Goal: Task Accomplishment & Management: Manage account settings

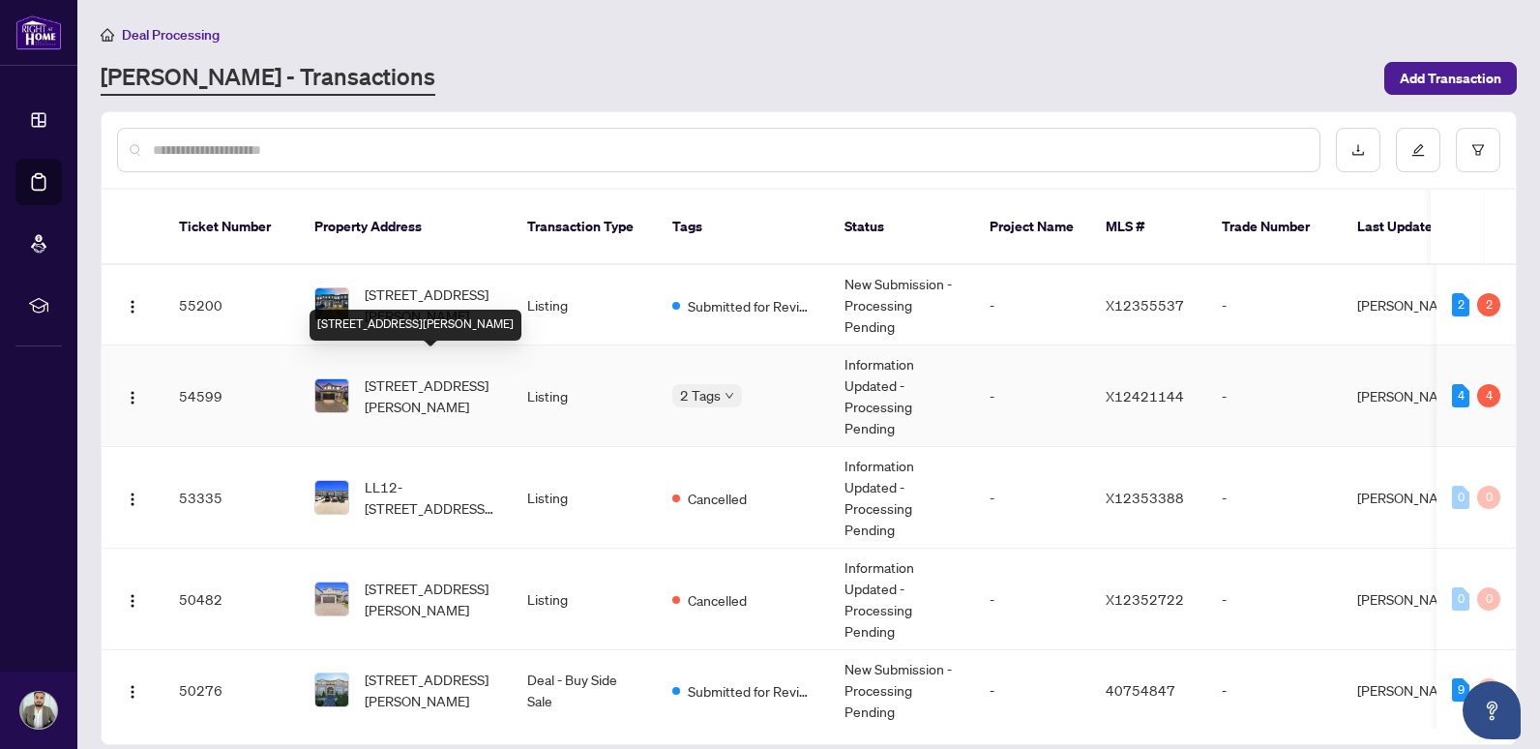
click at [447, 374] on span "[STREET_ADDRESS][PERSON_NAME]" at bounding box center [431, 395] width 132 height 43
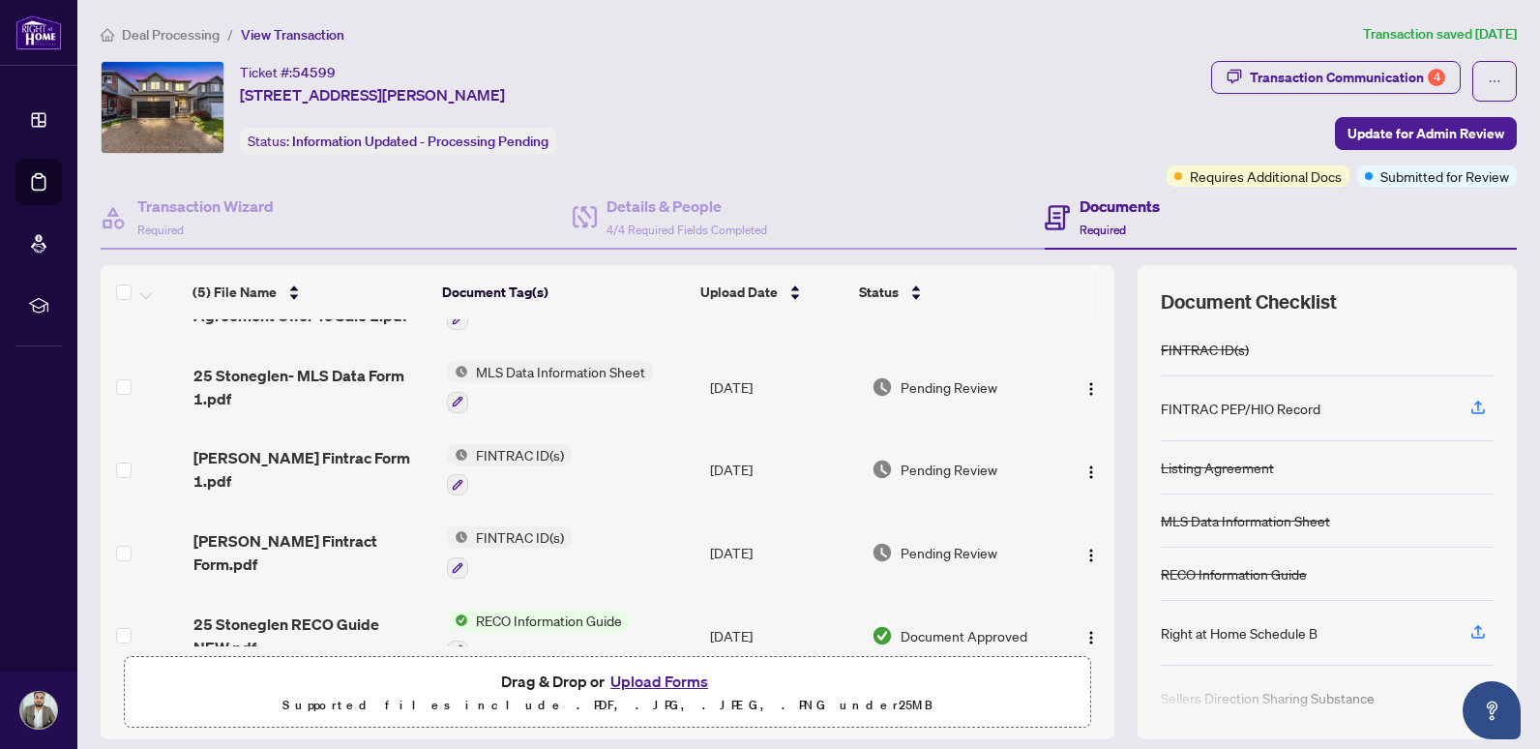
scroll to position [87, 0]
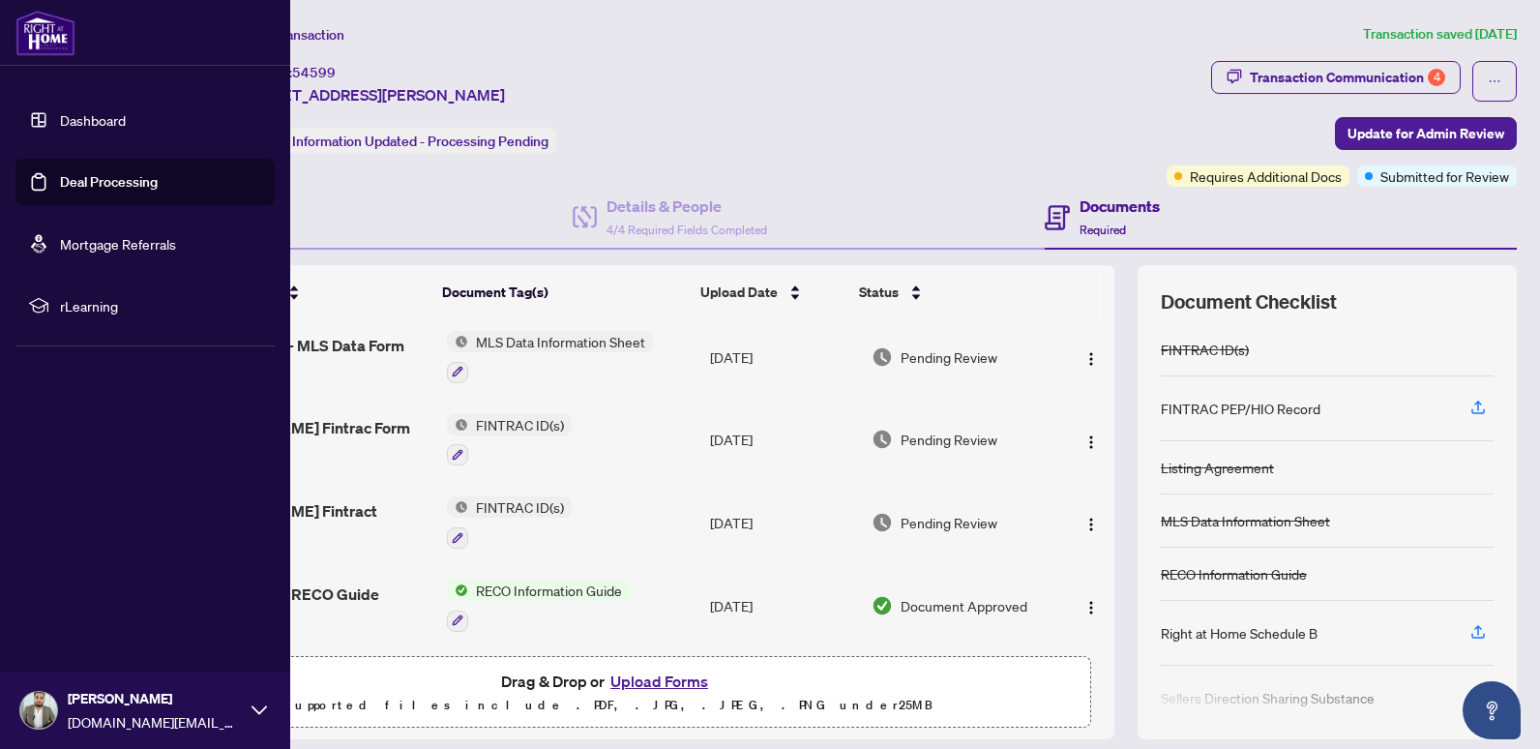
click at [66, 190] on link "Deal Processing" at bounding box center [109, 181] width 98 height 17
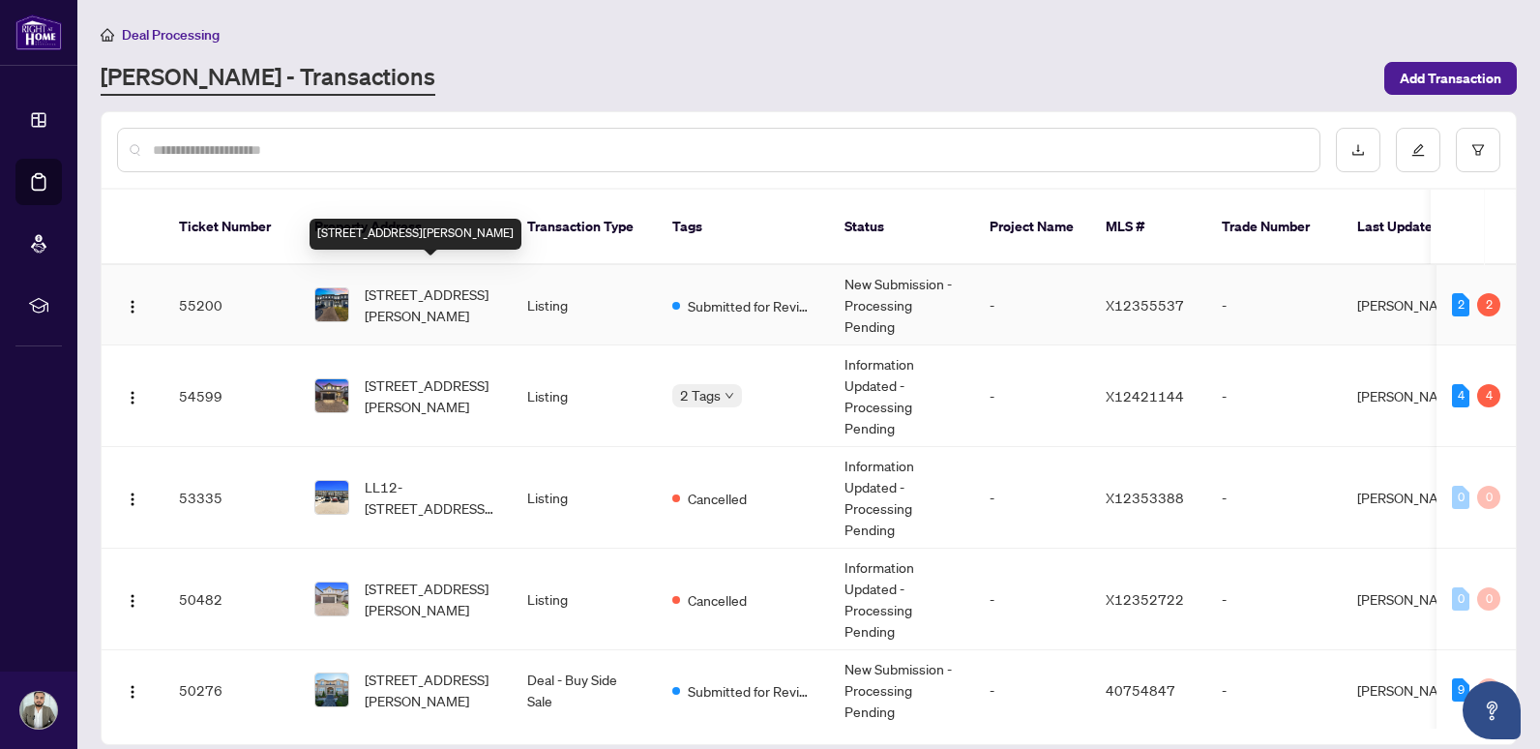
click at [414, 285] on span "[STREET_ADDRESS][PERSON_NAME]" at bounding box center [431, 305] width 132 height 43
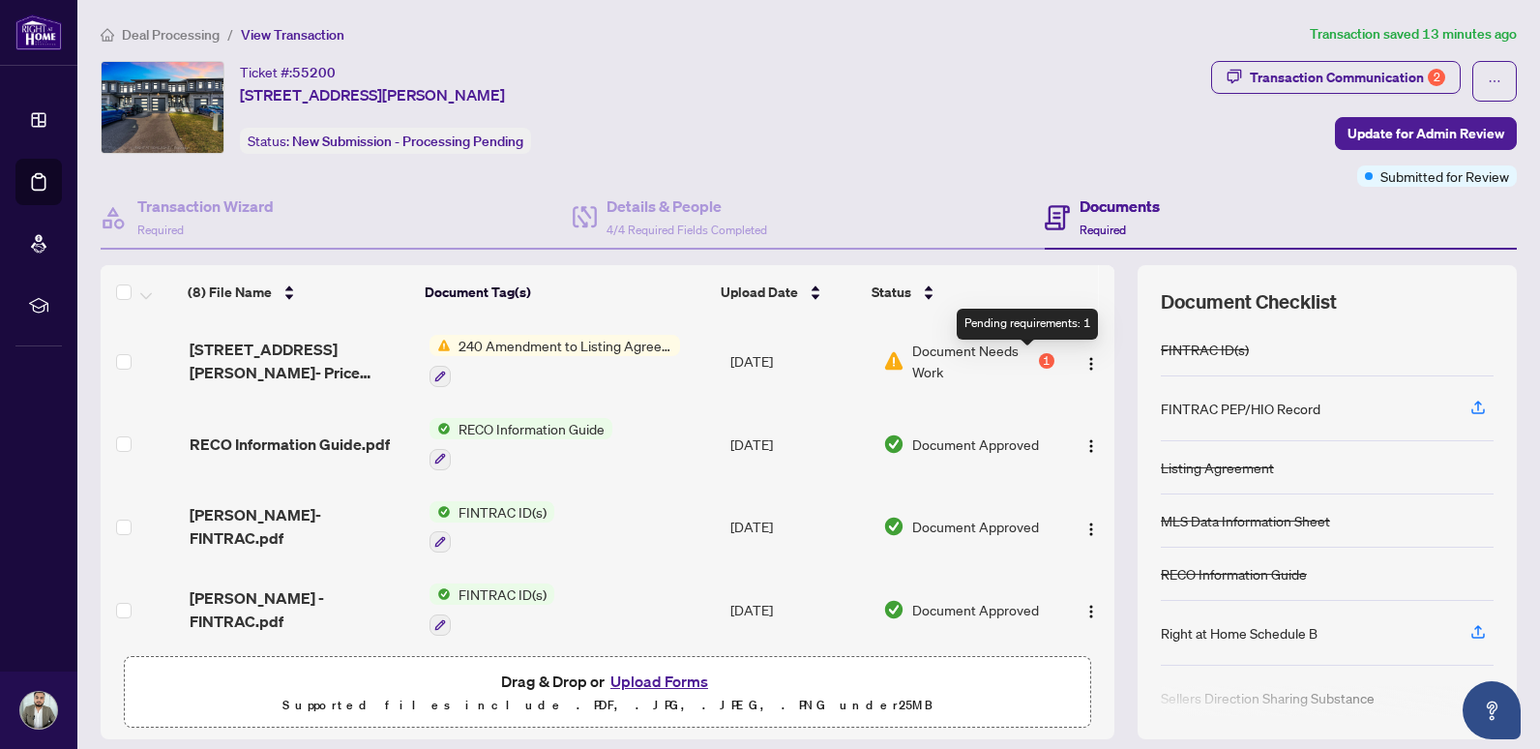
click at [1039, 361] on div "1" at bounding box center [1046, 360] width 15 height 15
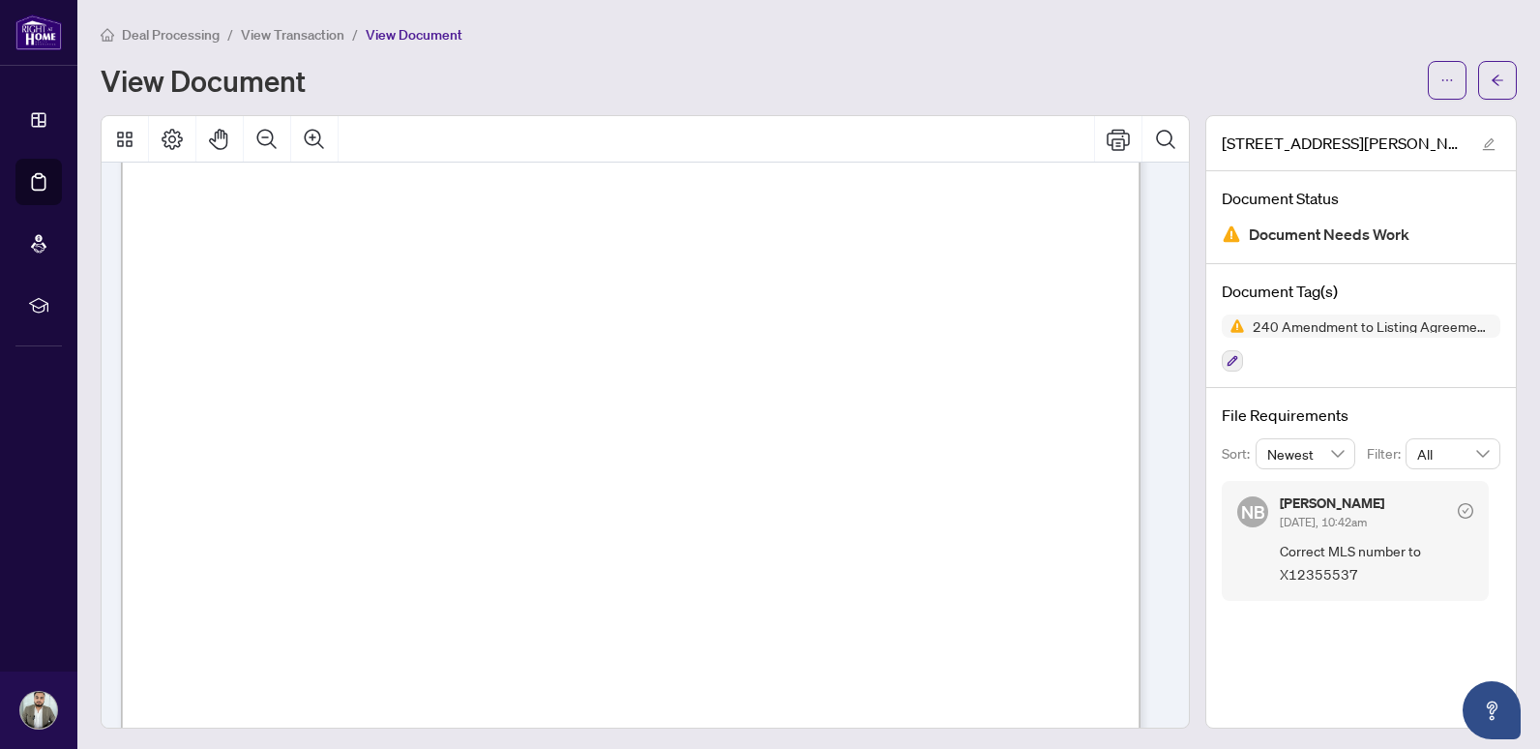
scroll to position [194, 0]
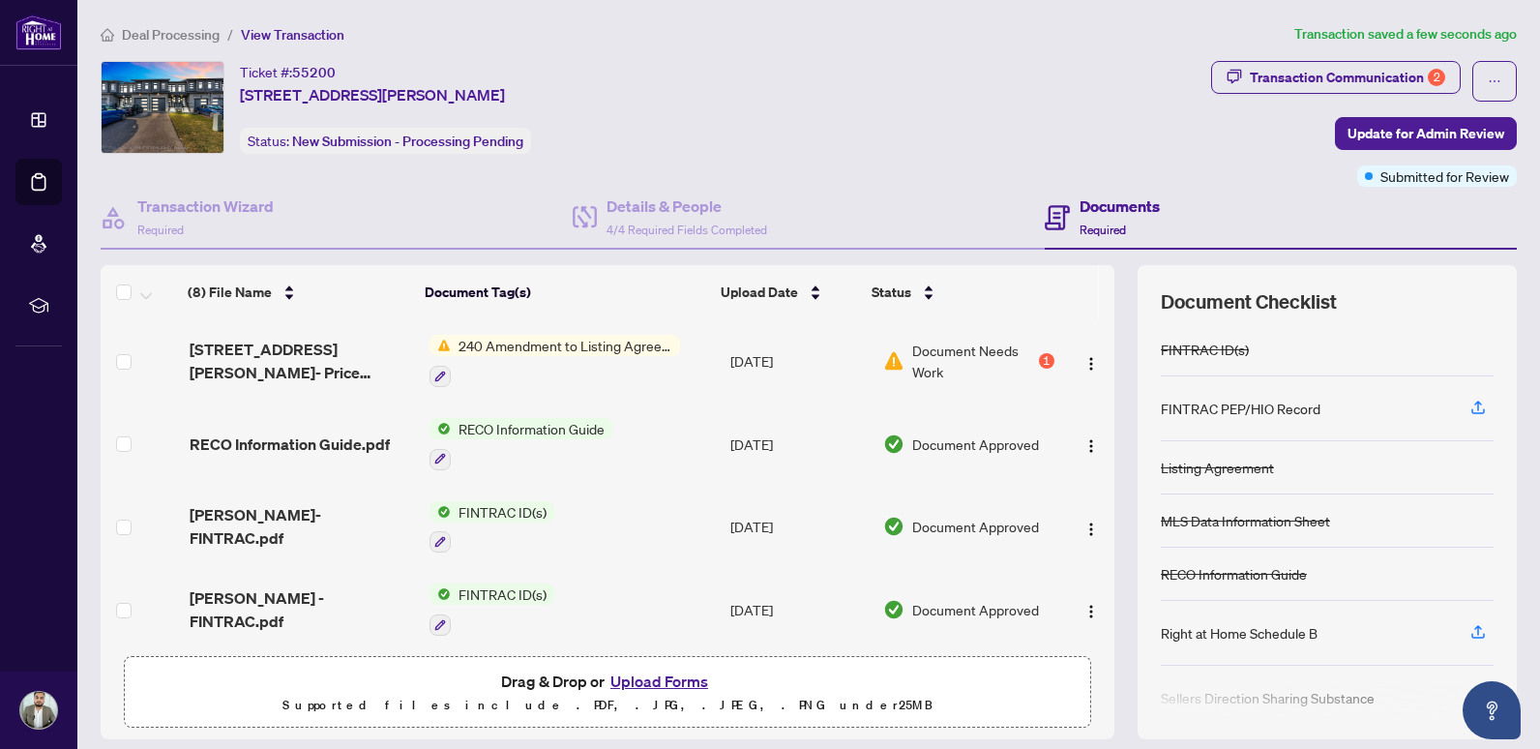
scroll to position [290, 0]
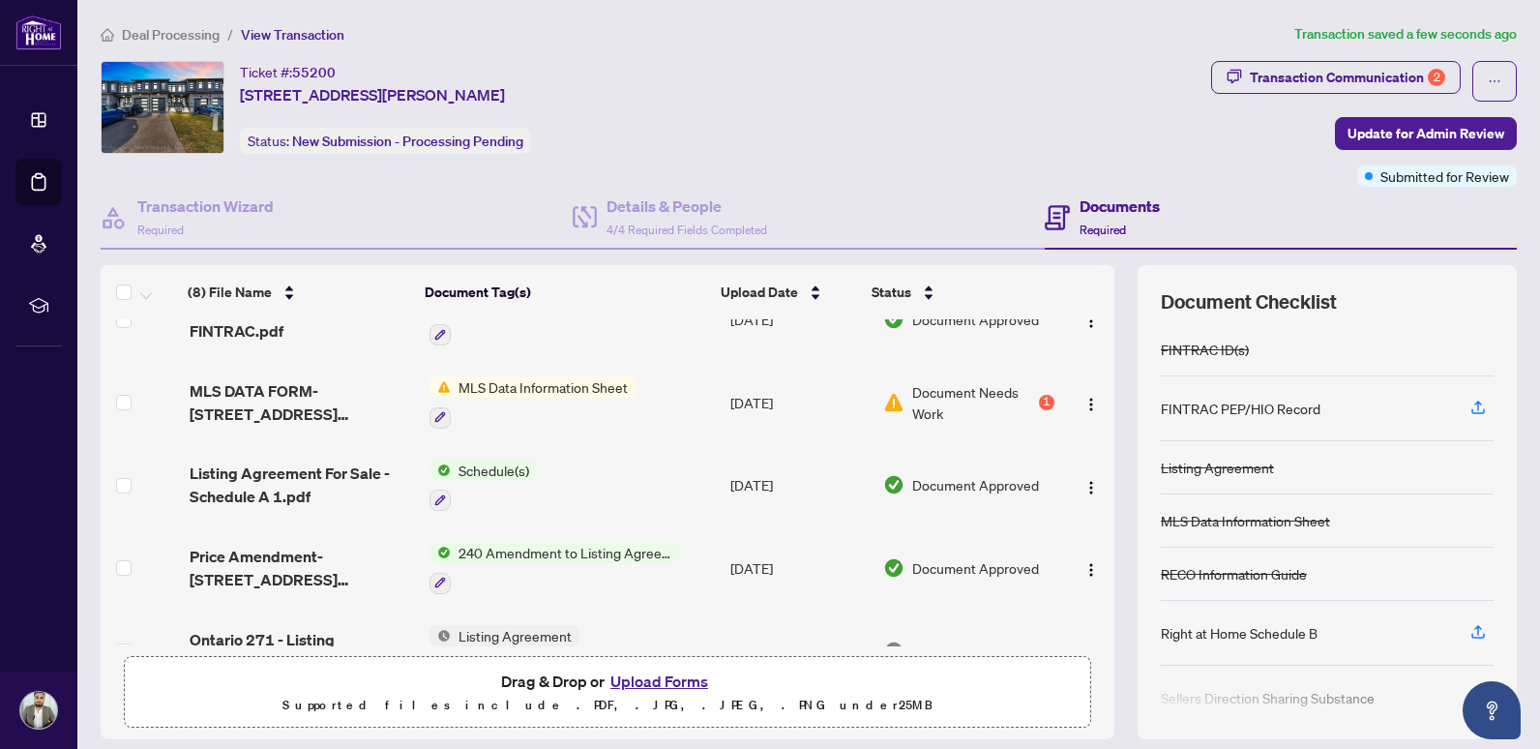
click at [1012, 390] on span "Document Needs Work" at bounding box center [973, 402] width 122 height 43
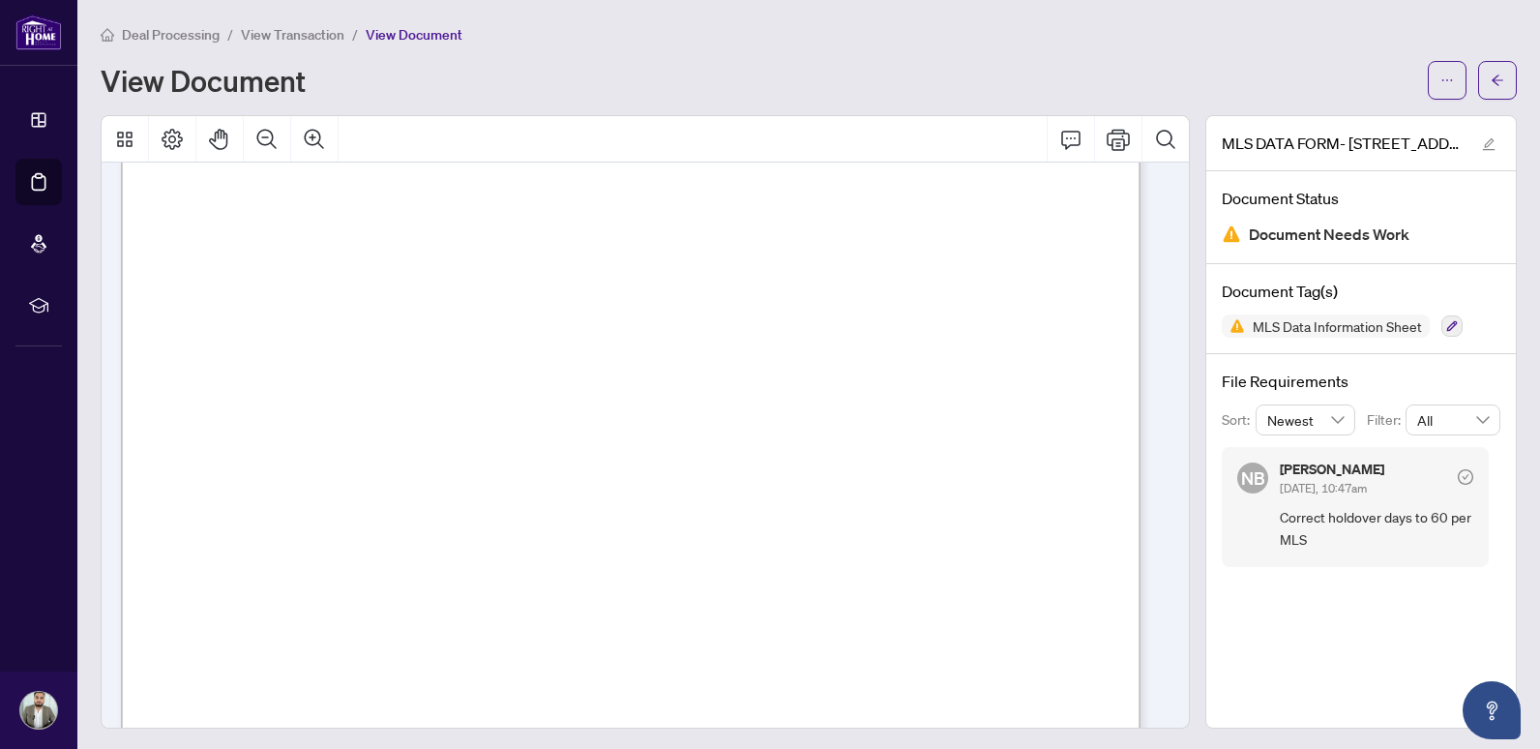
scroll to position [1451, 0]
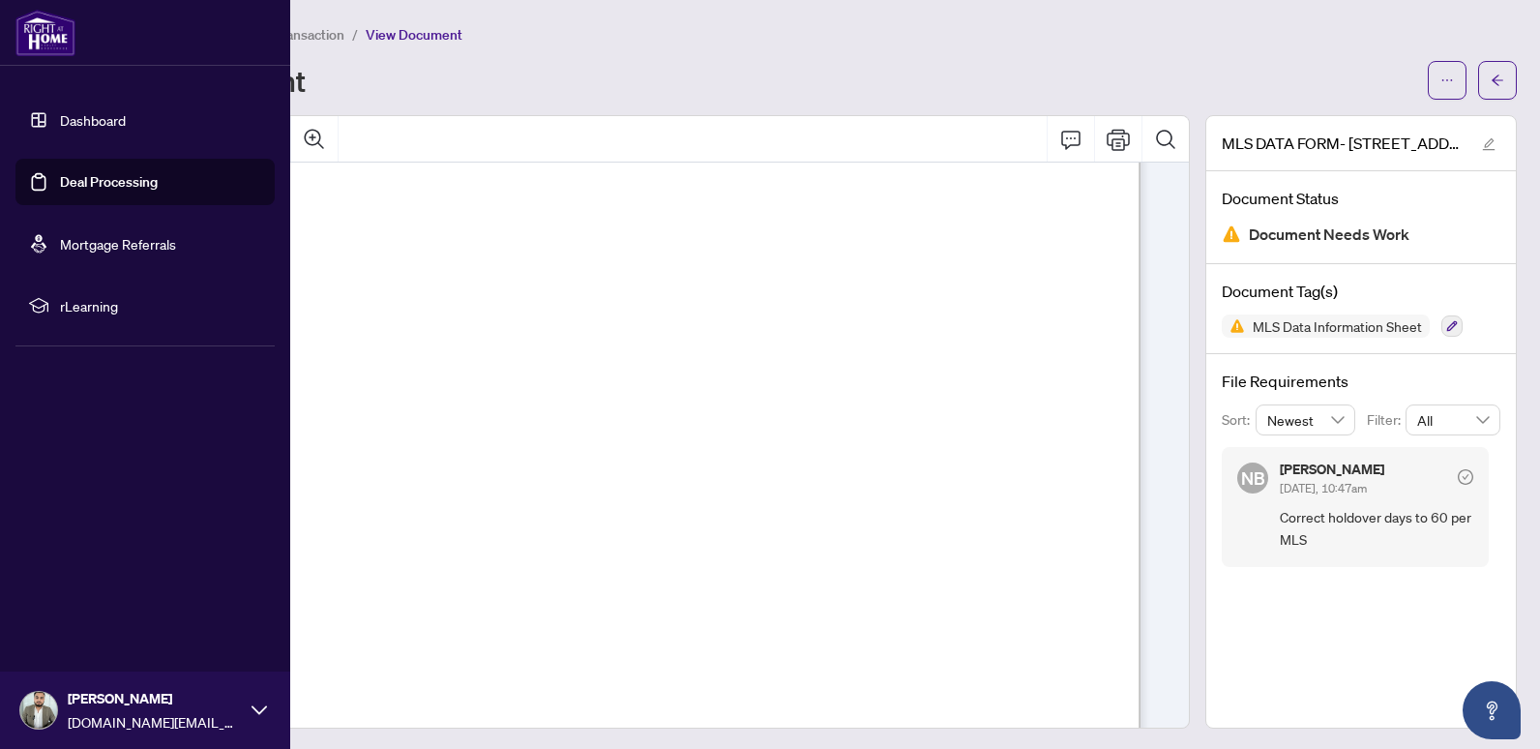
click at [60, 178] on link "Deal Processing" at bounding box center [109, 181] width 98 height 17
